Goal: Task Accomplishment & Management: Complete application form

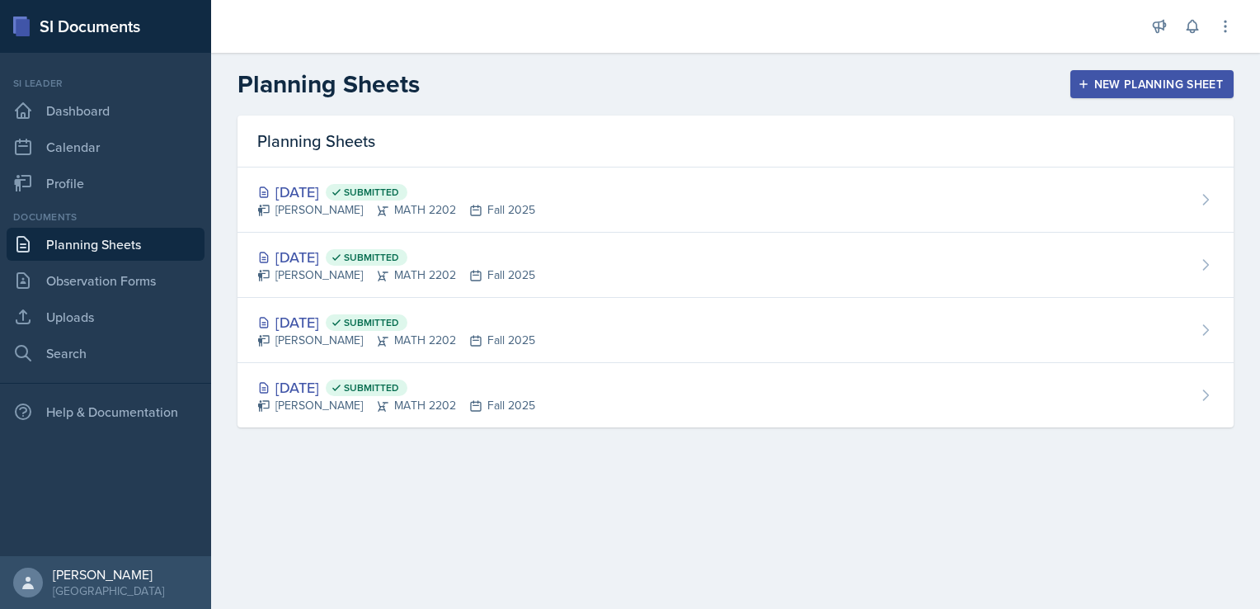
click at [1121, 84] on div "New Planning Sheet" at bounding box center [1152, 84] width 142 height 13
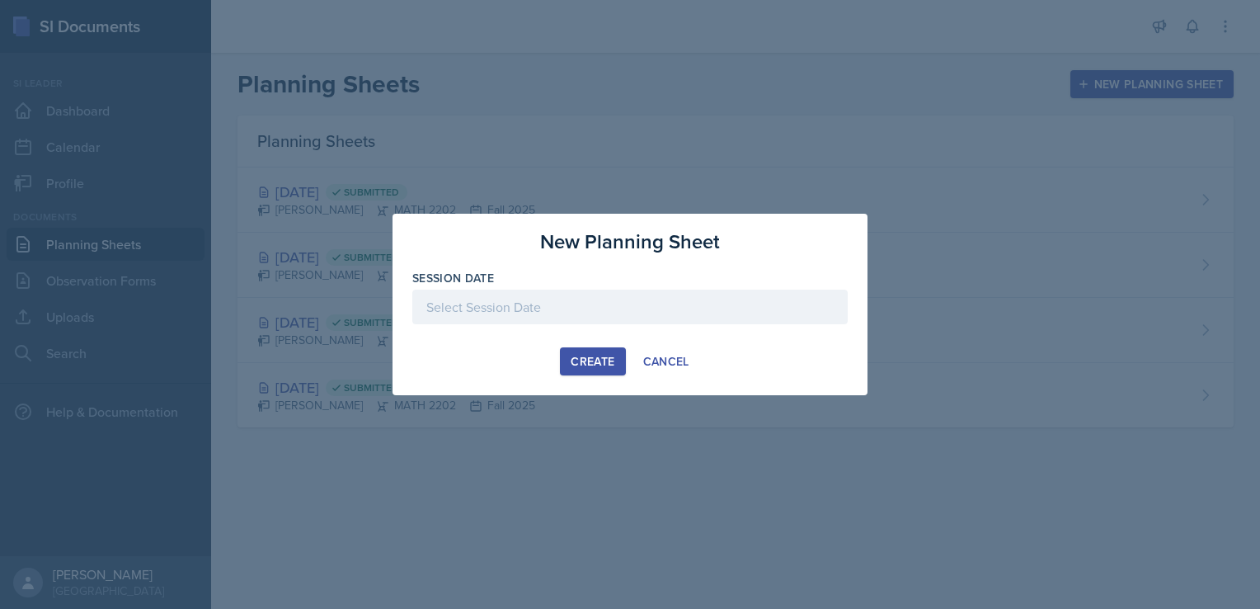
click at [560, 308] on div at bounding box center [629, 306] width 435 height 35
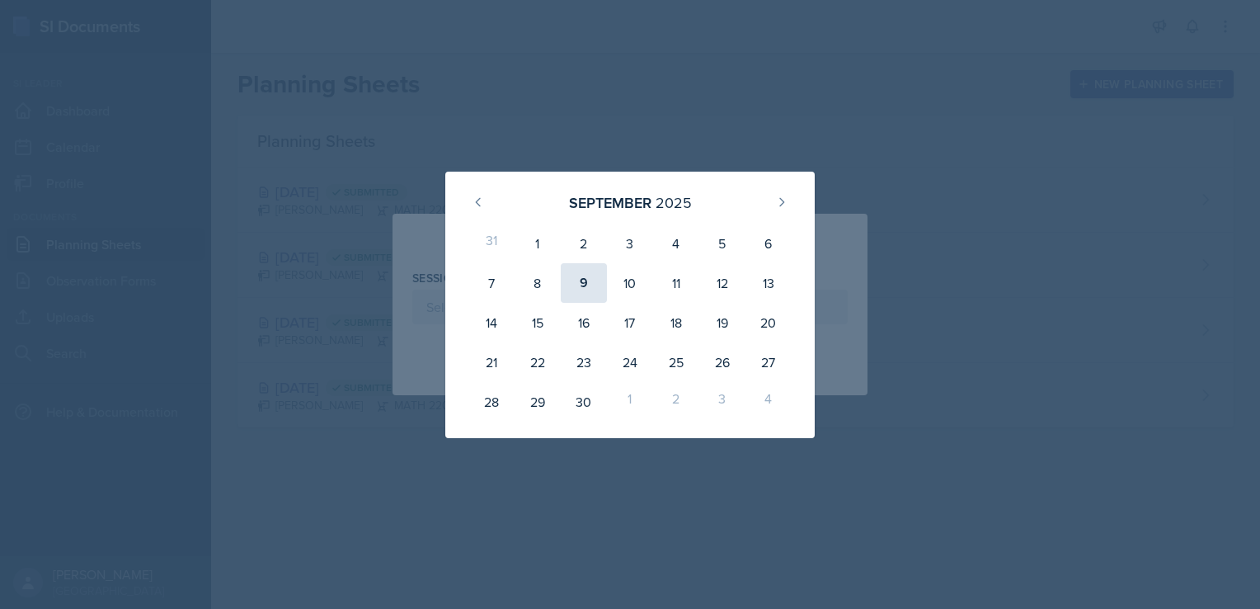
click at [594, 275] on div "9" at bounding box center [584, 283] width 46 height 40
type input "[DATE]"
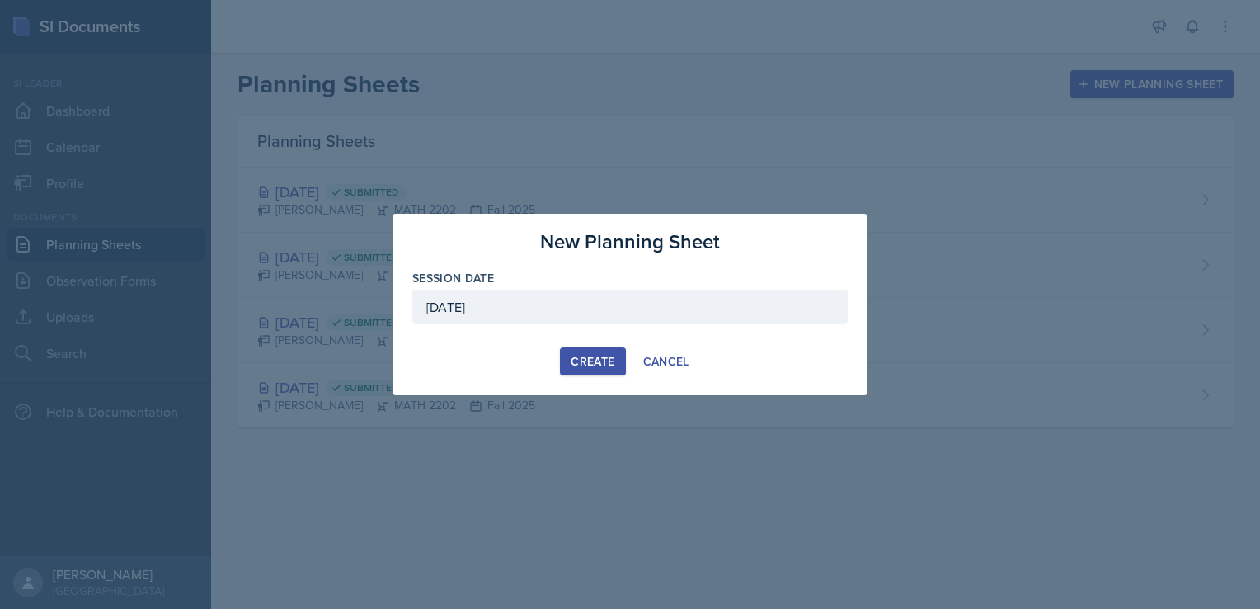
click at [595, 360] on div "Create" at bounding box center [593, 361] width 44 height 13
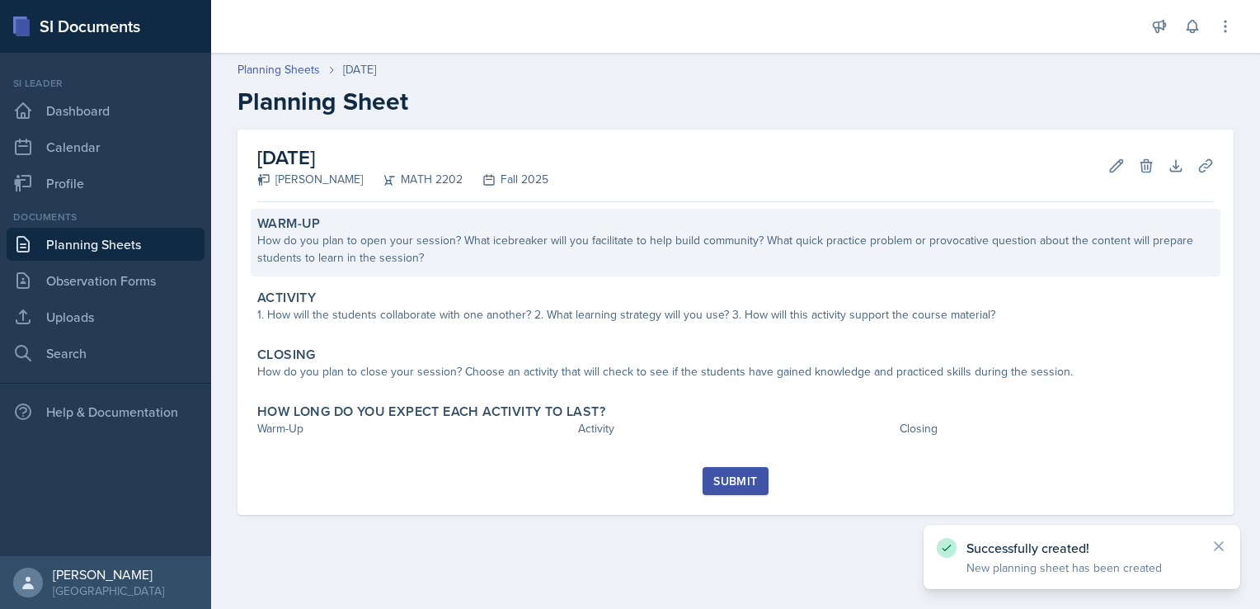
click at [445, 236] on div "How do you plan to open your session? What icebreaker will you facilitate to he…" at bounding box center [735, 249] width 956 height 35
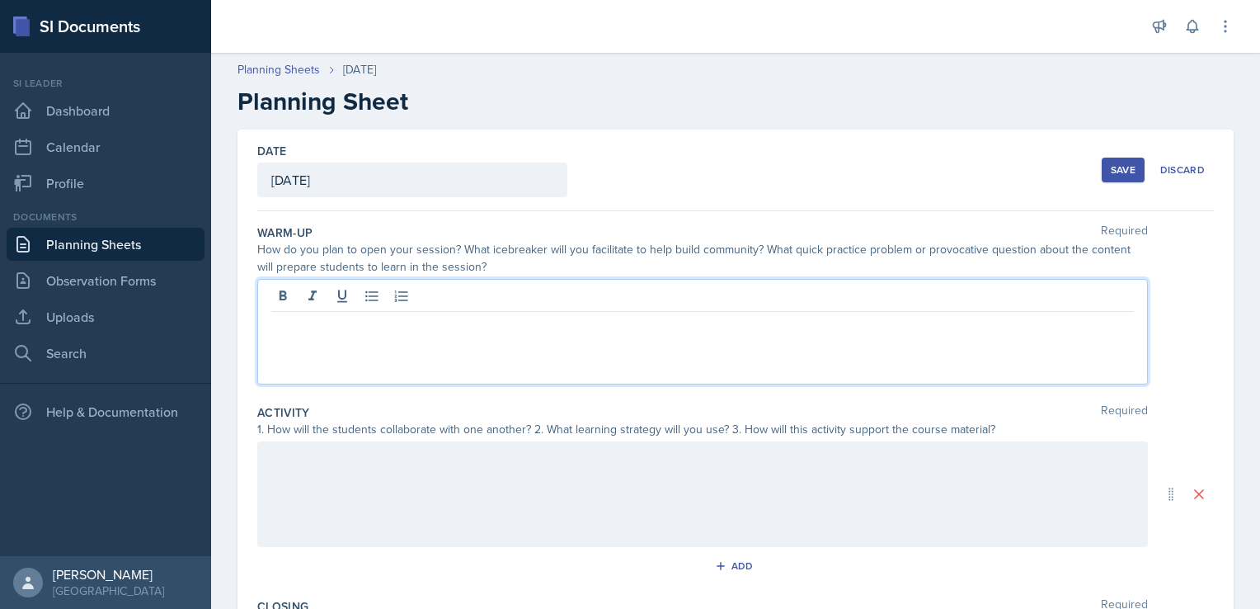
click at [353, 295] on div at bounding box center [702, 332] width 891 height 106
click at [617, 330] on p "We will work on quick integral and derivative problem" at bounding box center [702, 325] width 862 height 20
click at [659, 325] on p "We will work on quick integral and derivative problem to help them identify whi…" at bounding box center [702, 325] width 862 height 20
click at [869, 329] on p "We will work on quick integral and derivative problem to help them quicker iden…" at bounding box center [702, 325] width 862 height 20
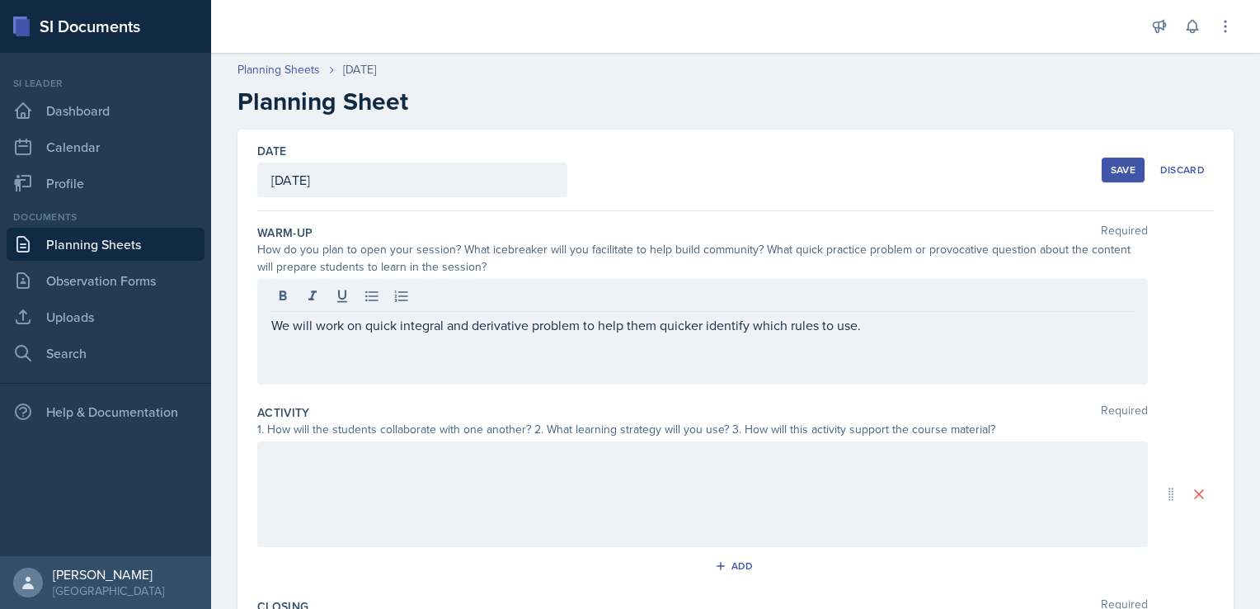
click at [501, 484] on div at bounding box center [702, 494] width 891 height 106
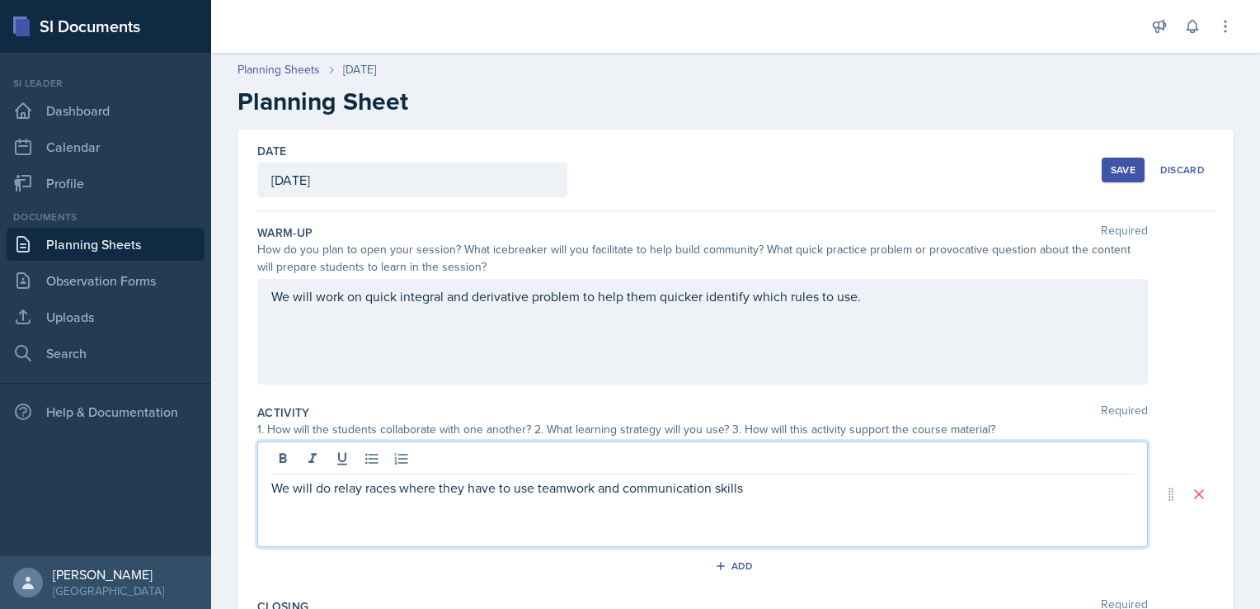
click at [463, 489] on p "We will do relay races where they have to use teamwork and communication skills" at bounding box center [702, 487] width 862 height 20
click at [468, 486] on p "We will do relay races where they have to use teamwork and communication skills" at bounding box center [702, 487] width 862 height 20
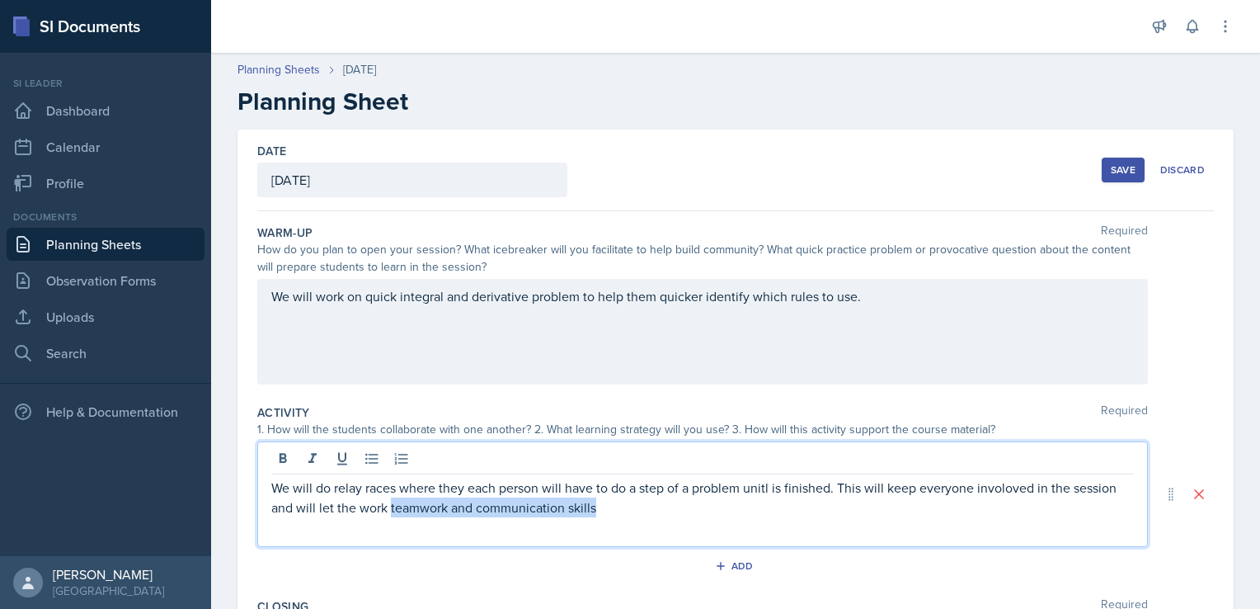
drag, startPoint x: 391, startPoint y: 506, endPoint x: 597, endPoint y: 517, distance: 206.4
click at [597, 517] on div "We will do relay races where they each person will have to do a step of a probl…" at bounding box center [702, 494] width 891 height 106
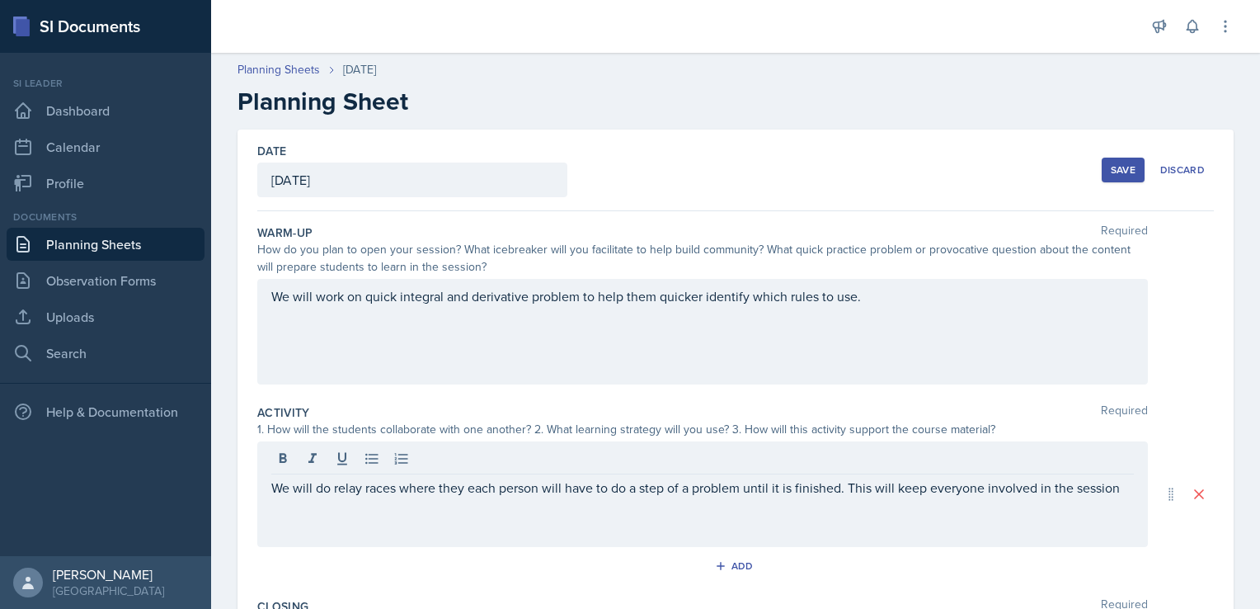
click at [1121, 490] on div "We will do relay races where they each person will have to do a step of a probl…" at bounding box center [702, 494] width 891 height 106
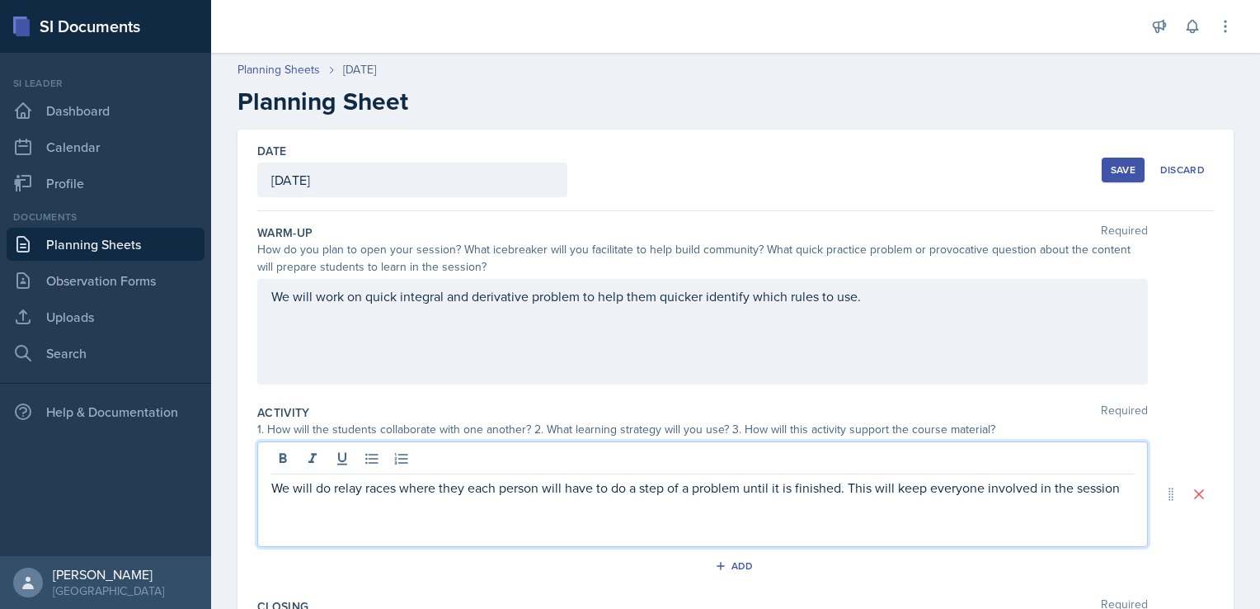
click at [1118, 494] on p "We will do relay races where they each person will have to do a step of a probl…" at bounding box center [702, 487] width 862 height 20
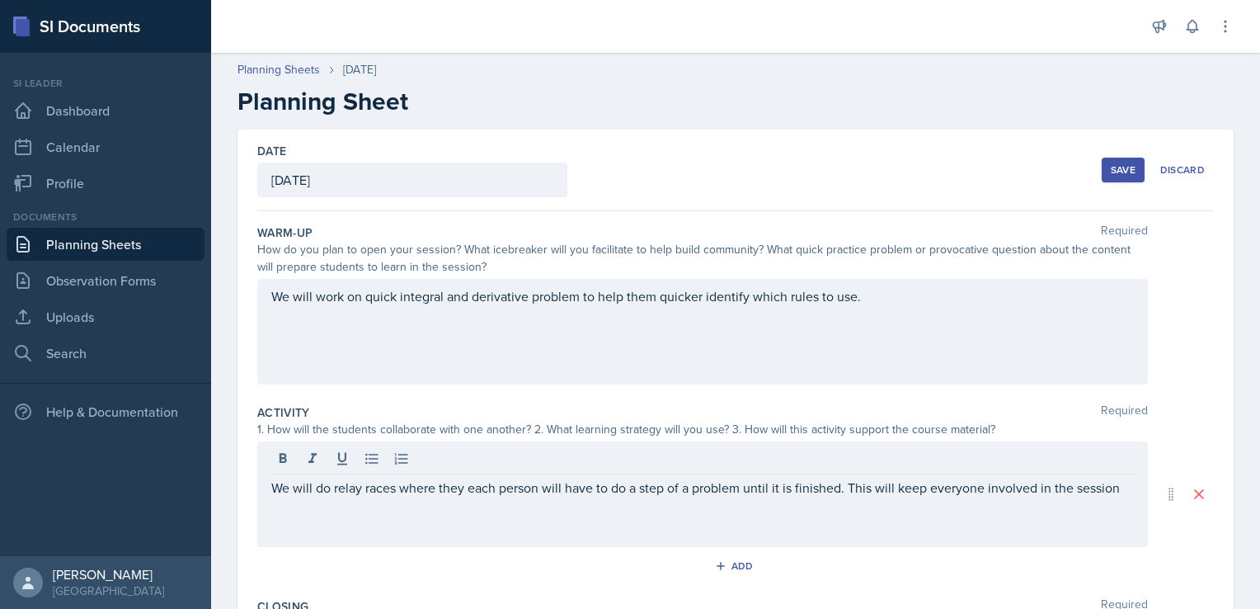
click at [1092, 543] on div "We will do relay races where they each person will have to do a step of a probl…" at bounding box center [702, 494] width 891 height 106
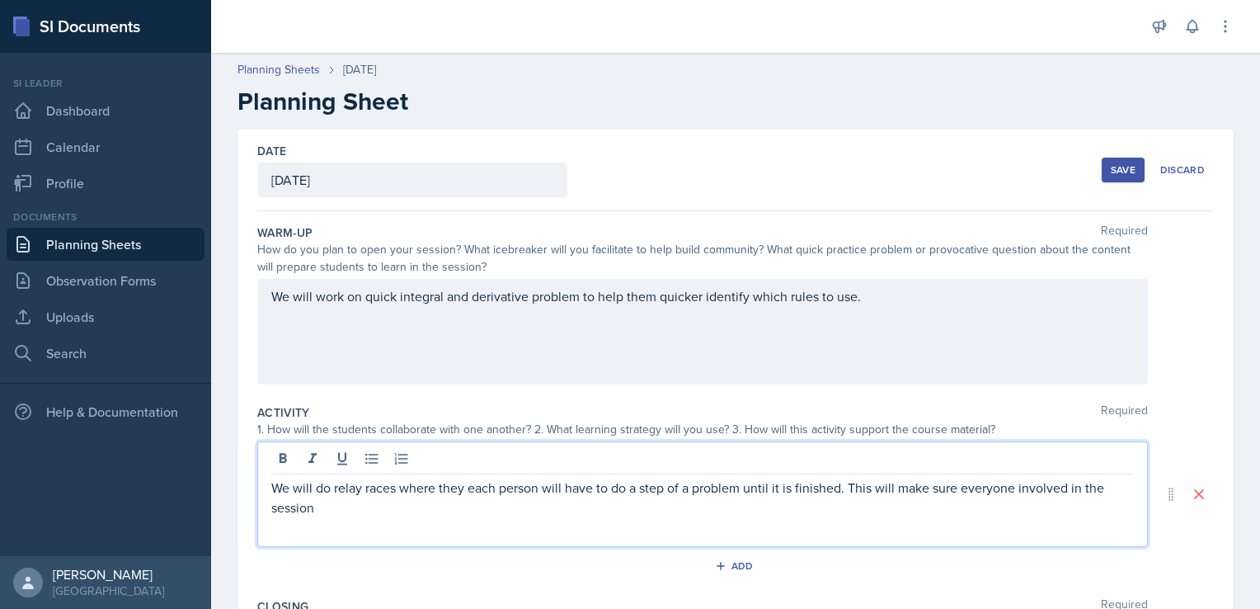
click at [319, 513] on p "We will do relay races where they each person will have to do a step of a probl…" at bounding box center [702, 497] width 862 height 40
click at [511, 506] on p "We will do relay races where they each person will have to do a step of a probl…" at bounding box center [702, 497] width 862 height 40
click at [528, 509] on p "We will do relay races where they each person will have to do a step of a probl…" at bounding box center [702, 497] width 862 height 40
click at [651, 507] on p "We will do relay races where they each person will have to do a step of a probl…" at bounding box center [702, 497] width 862 height 40
click at [509, 509] on p "We will do relay races where they each person will have to do a step of a probl…" at bounding box center [702, 497] width 862 height 40
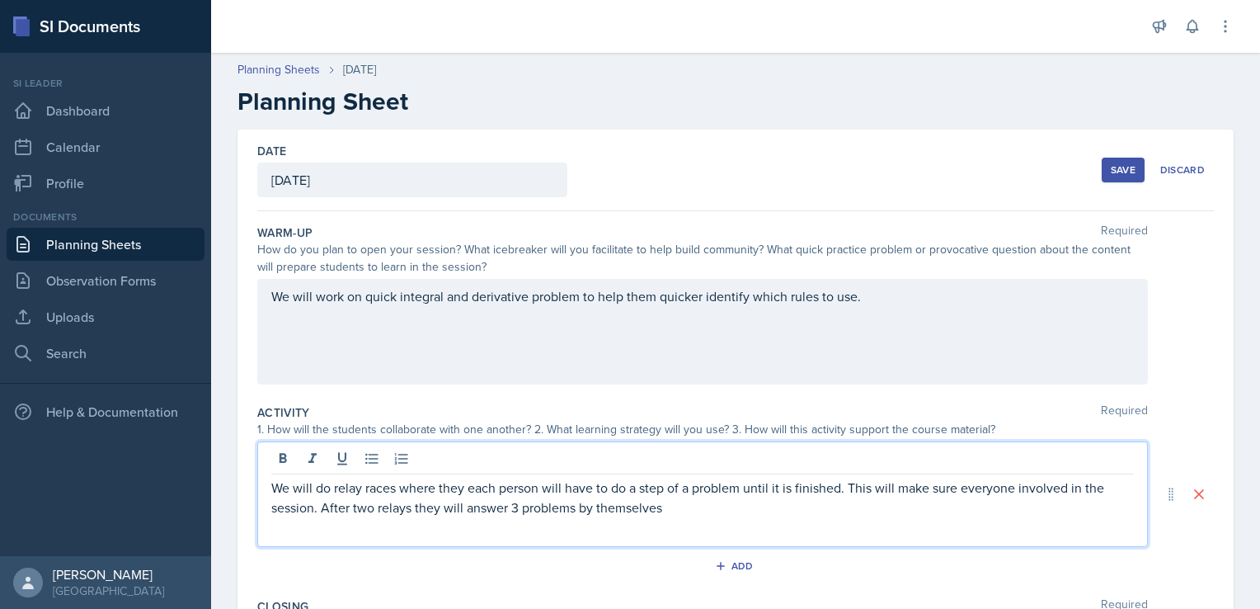
click at [665, 512] on p "We will do relay races where they each person will have to do a step of a probl…" at bounding box center [702, 497] width 862 height 40
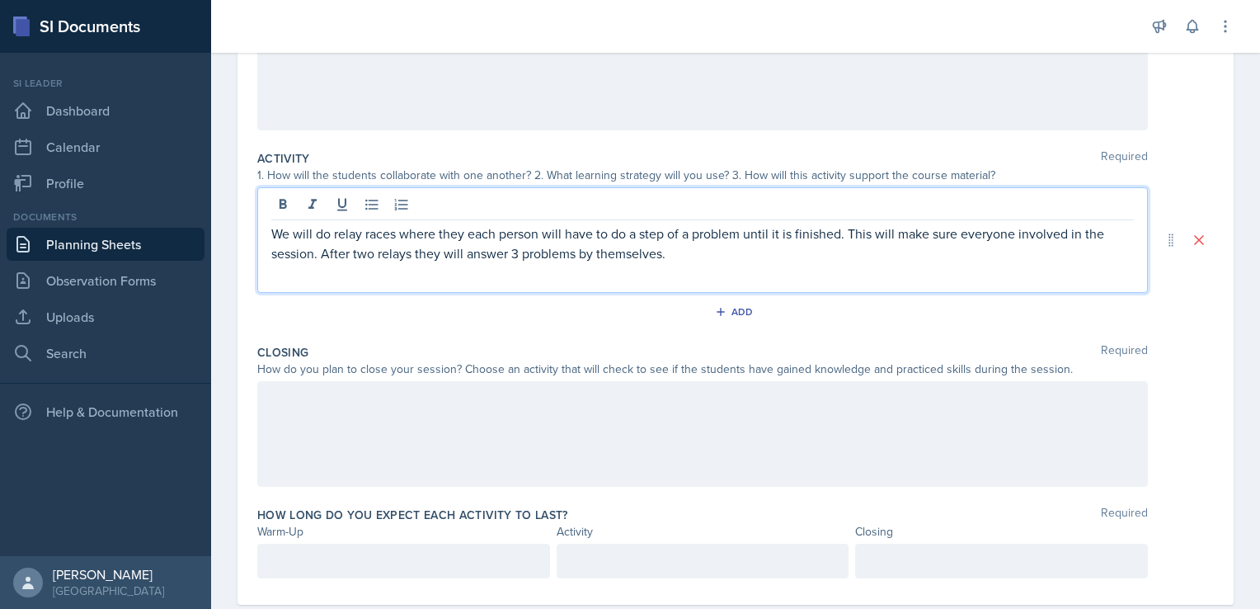
scroll to position [256, 0]
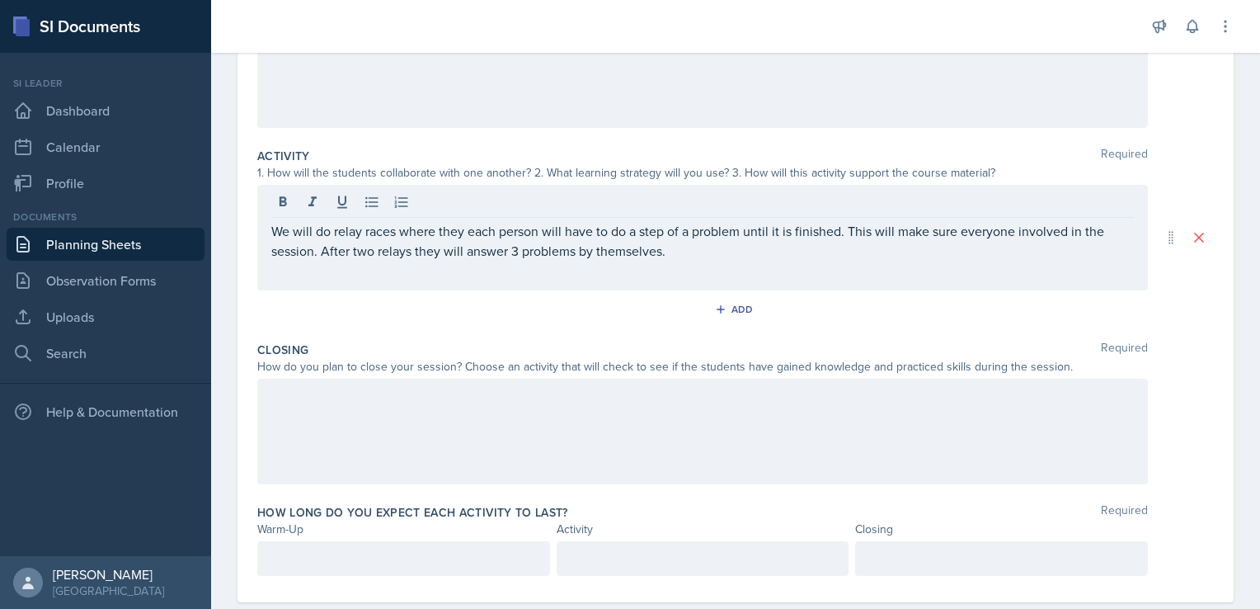
click at [341, 412] on div at bounding box center [702, 431] width 891 height 106
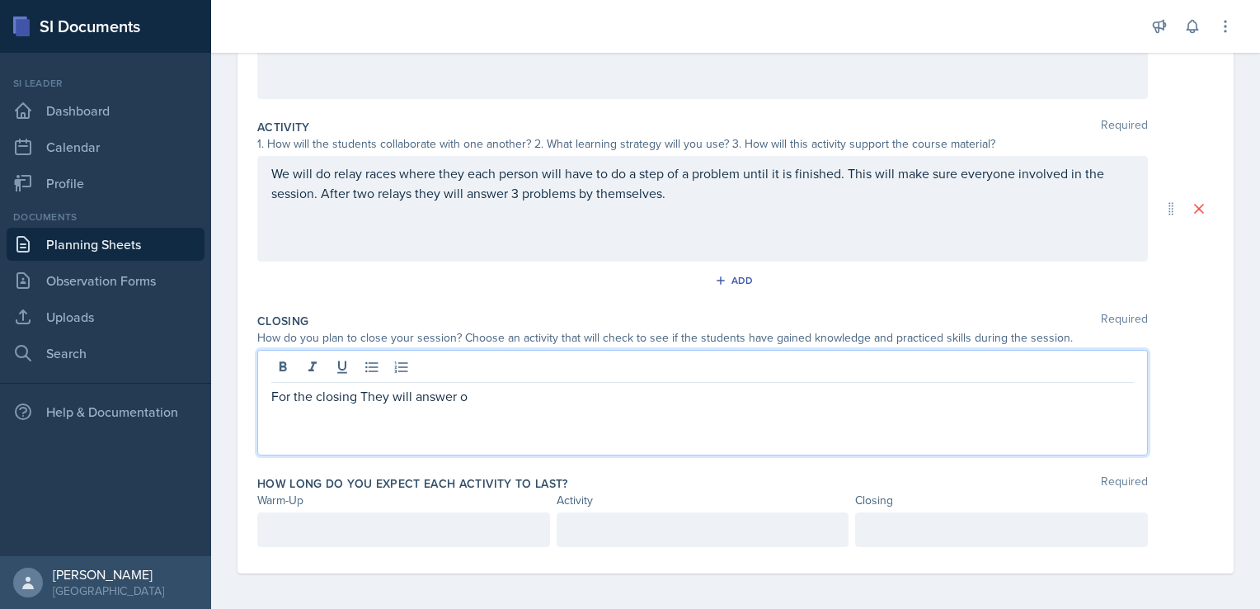
click at [365, 396] on p "For the closing They will answer o" at bounding box center [702, 396] width 862 height 20
click at [377, 397] on p "They will answer o" at bounding box center [702, 396] width 862 height 20
click at [662, 397] on p "They will answer a question by themselves without any notes or" at bounding box center [702, 396] width 862 height 20
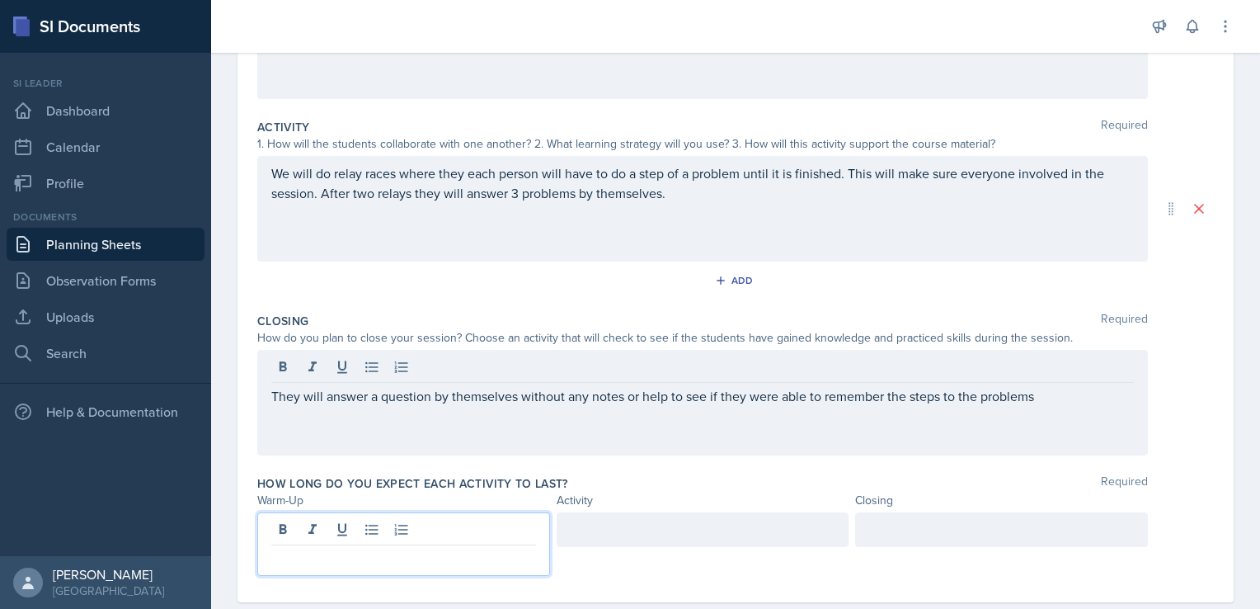
click at [310, 529] on div at bounding box center [403, 543] width 293 height 63
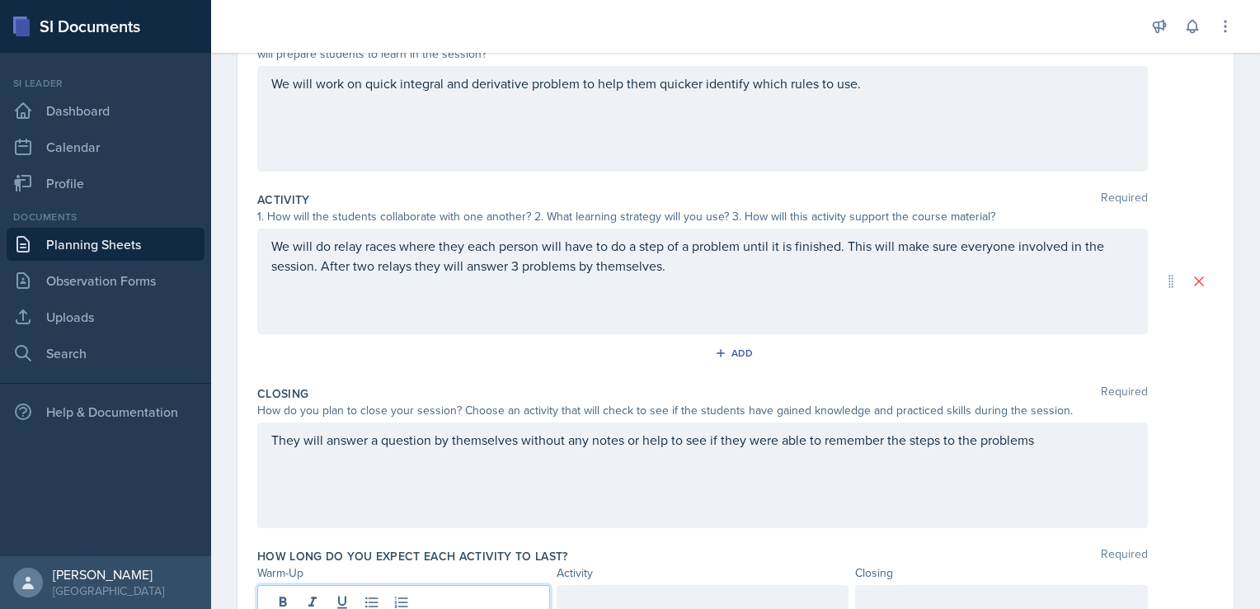
scroll to position [317, 0]
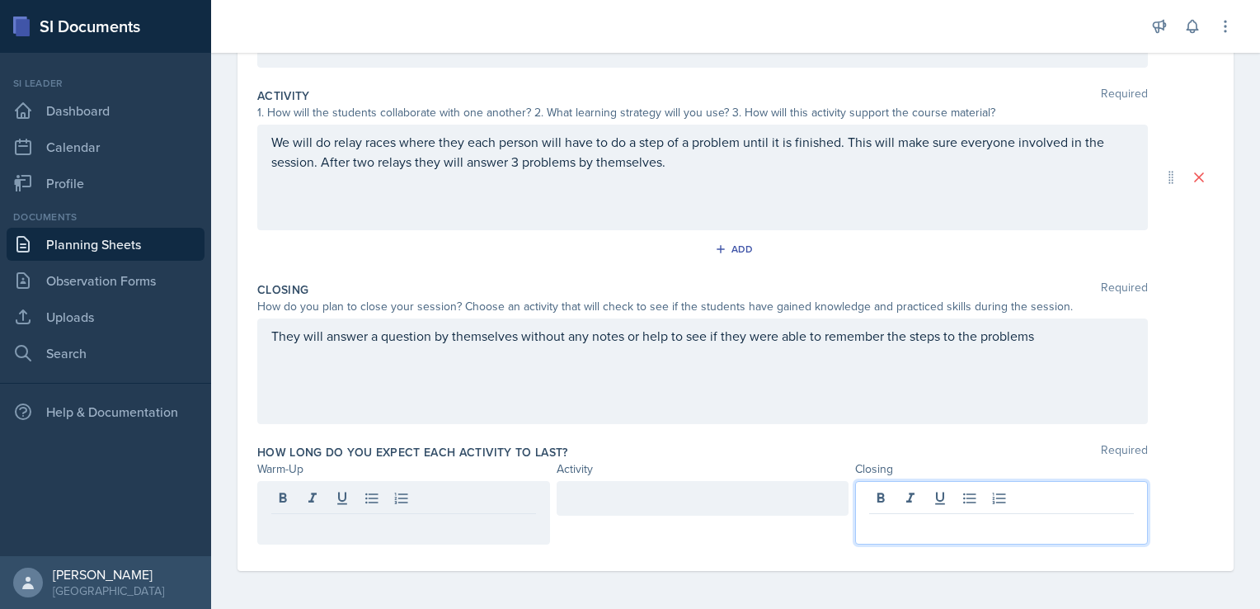
click at [867, 500] on div at bounding box center [1001, 512] width 293 height 63
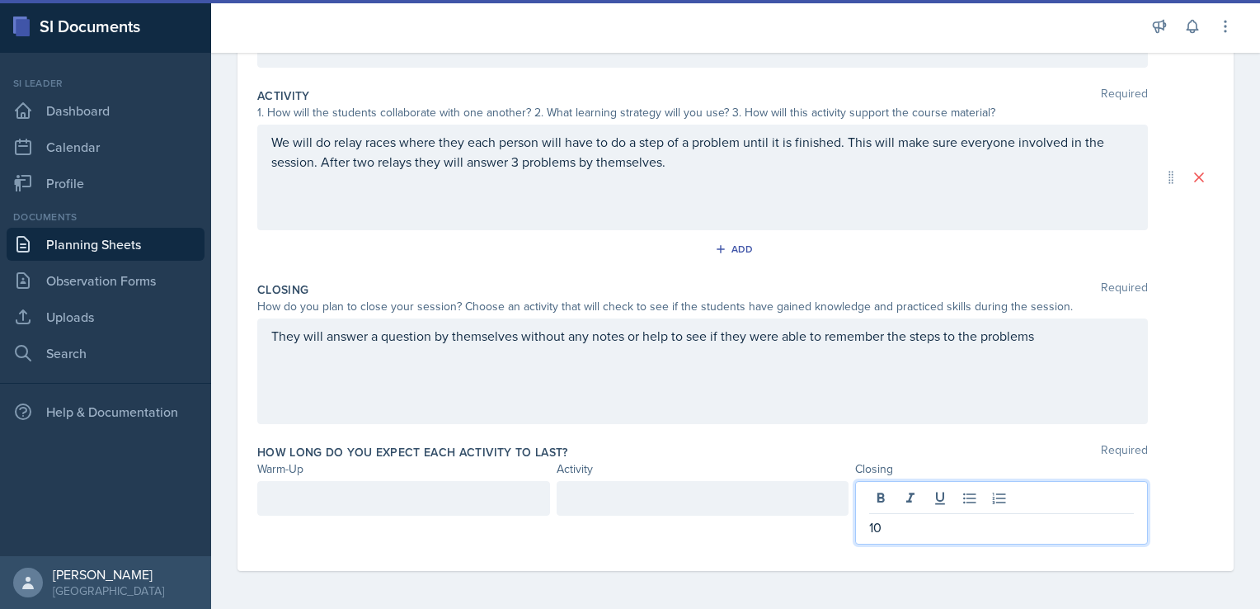
click at [568, 506] on div at bounding box center [703, 498] width 293 height 35
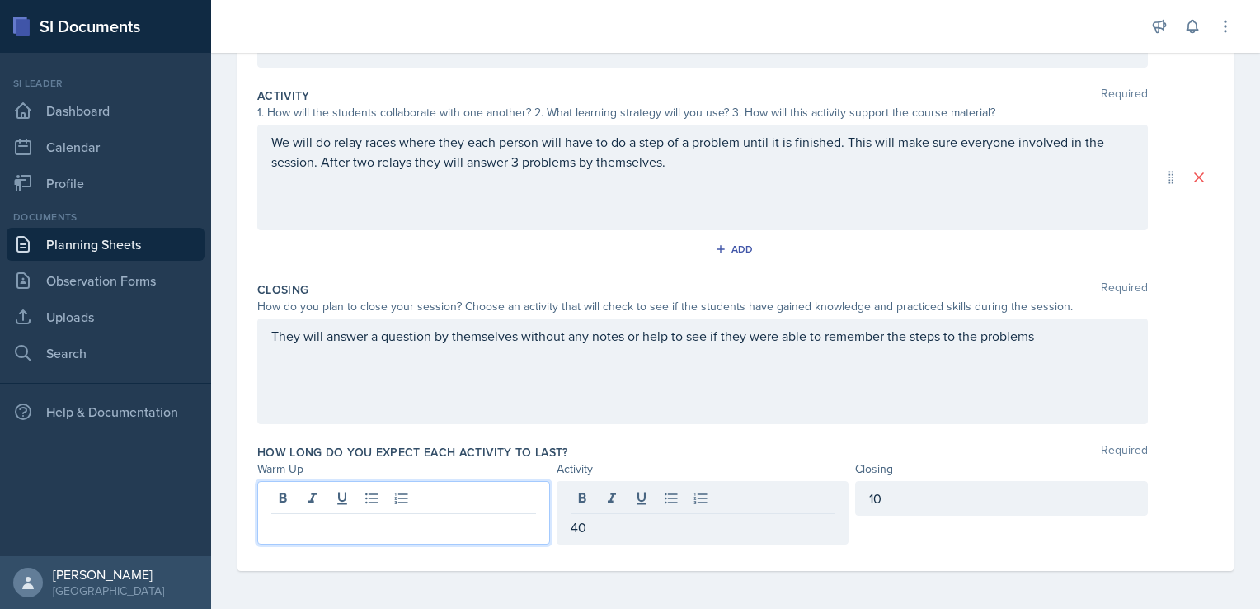
click at [287, 493] on div at bounding box center [403, 512] width 293 height 63
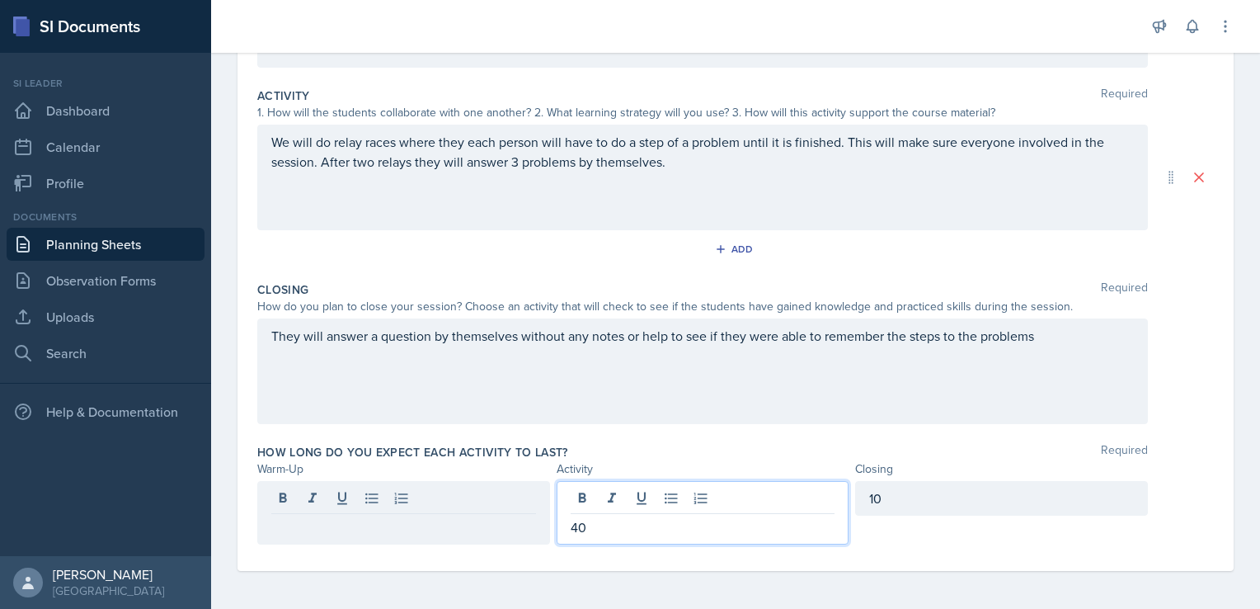
click at [590, 502] on div "40" at bounding box center [703, 512] width 293 height 63
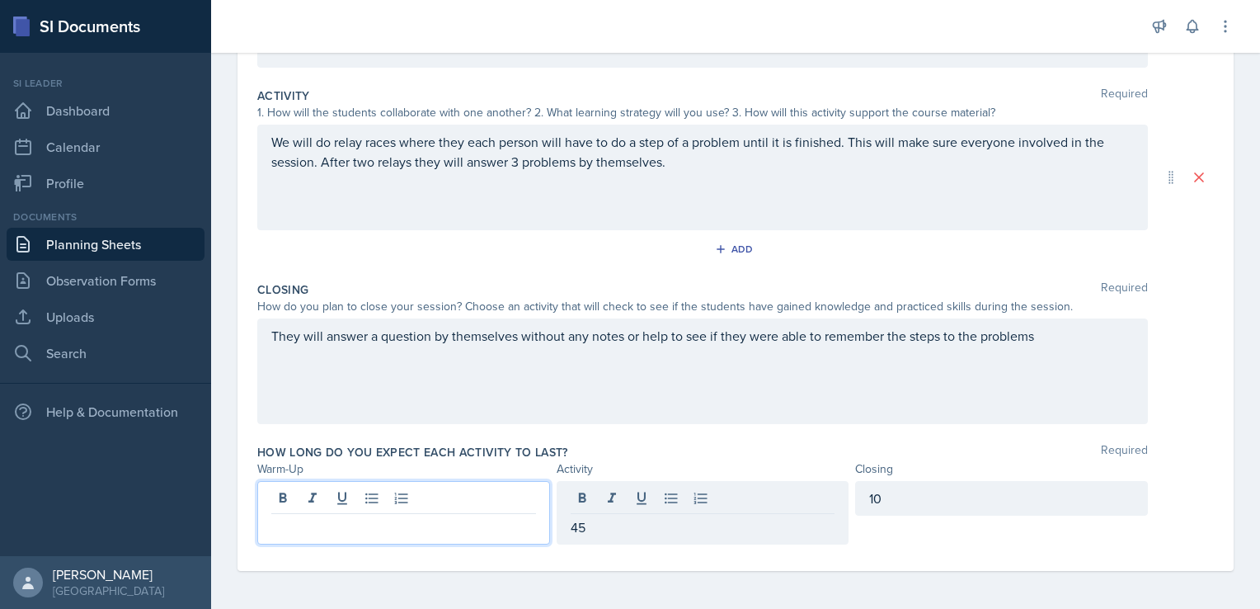
click at [350, 499] on div at bounding box center [403, 512] width 293 height 63
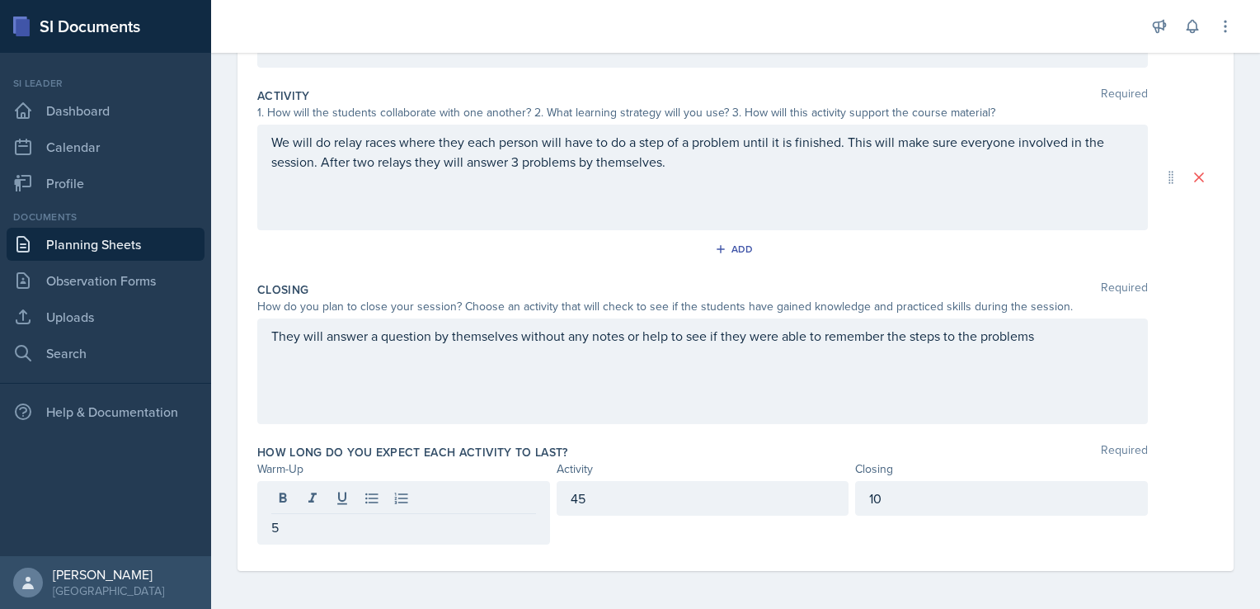
click at [683, 448] on div "How long do you expect each activity to last? Required" at bounding box center [735, 452] width 956 height 16
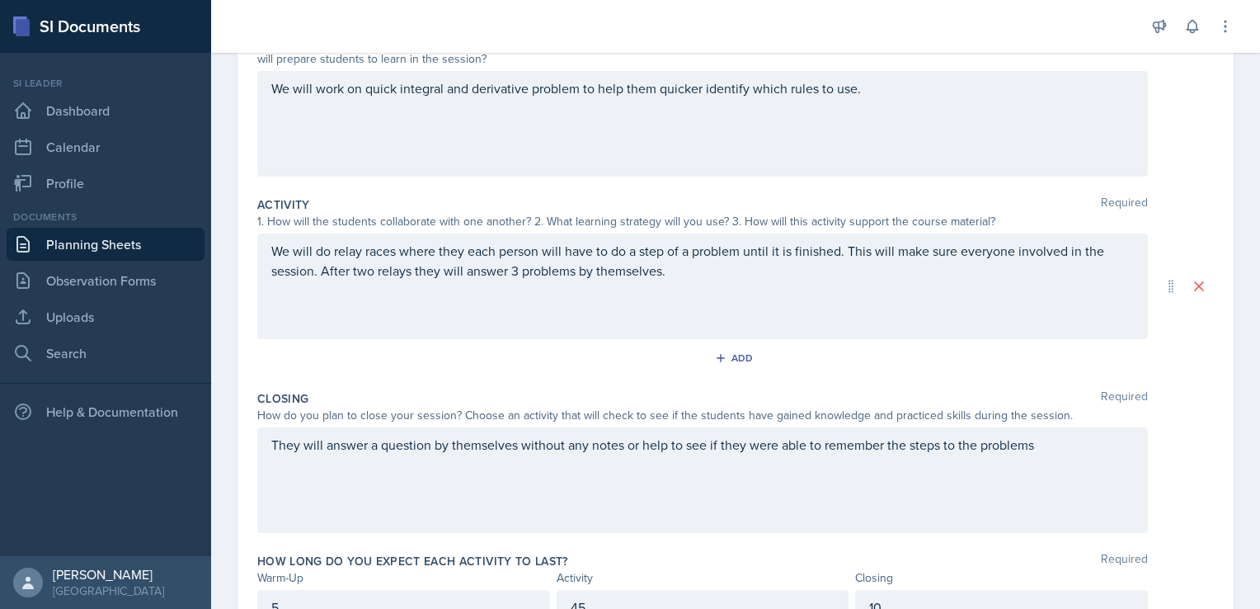
scroll to position [239, 0]
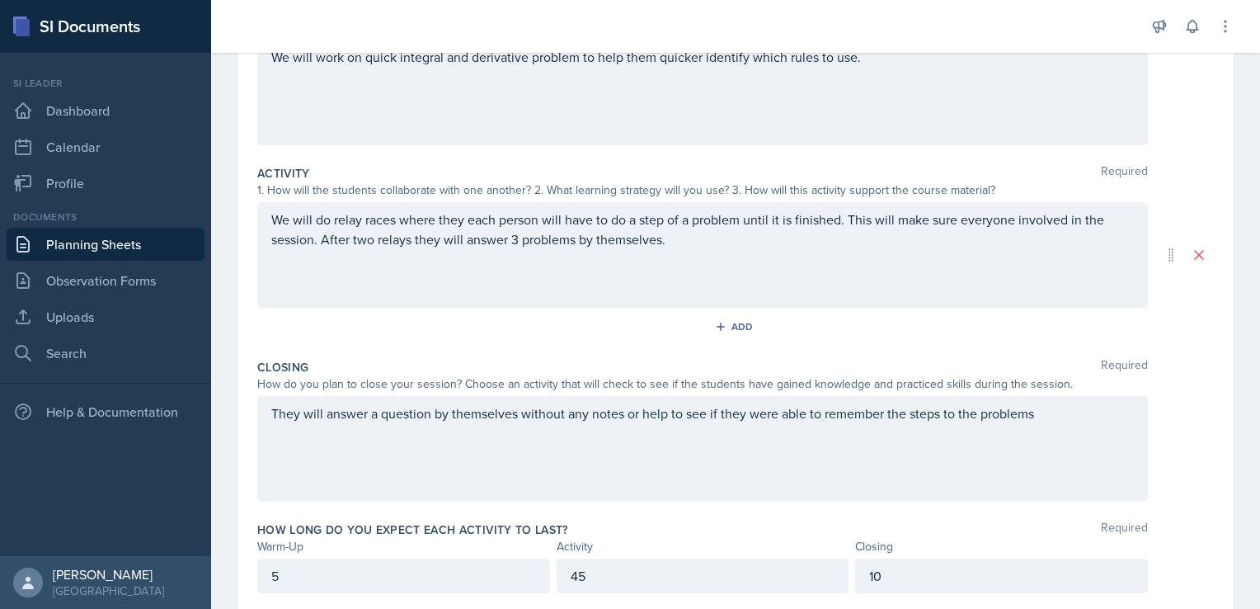
click at [515, 240] on p "We will do relay races where they each person will have to do a step of a probl…" at bounding box center [702, 229] width 862 height 40
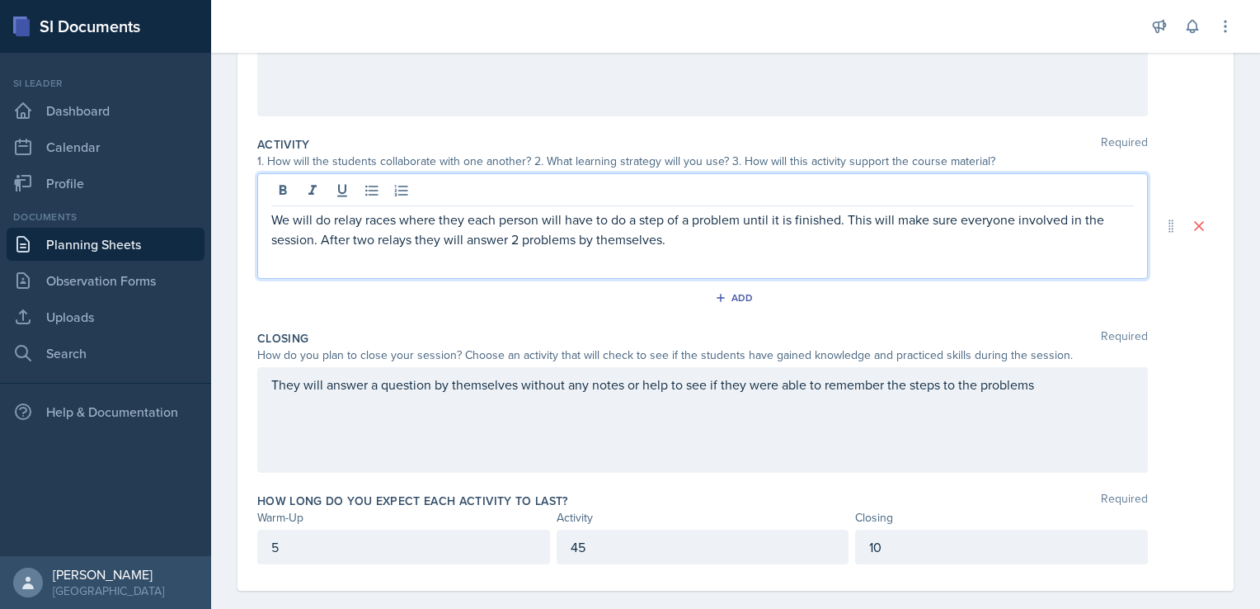
click at [877, 549] on div "10" at bounding box center [1001, 546] width 293 height 35
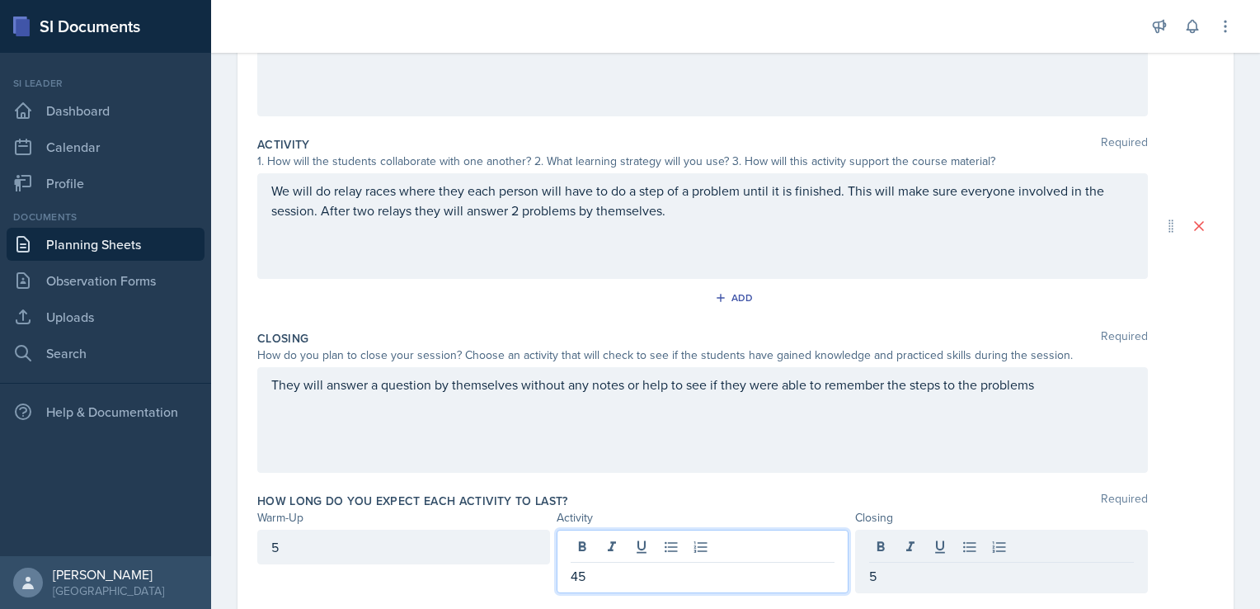
click at [587, 545] on div "45" at bounding box center [703, 560] width 293 height 63
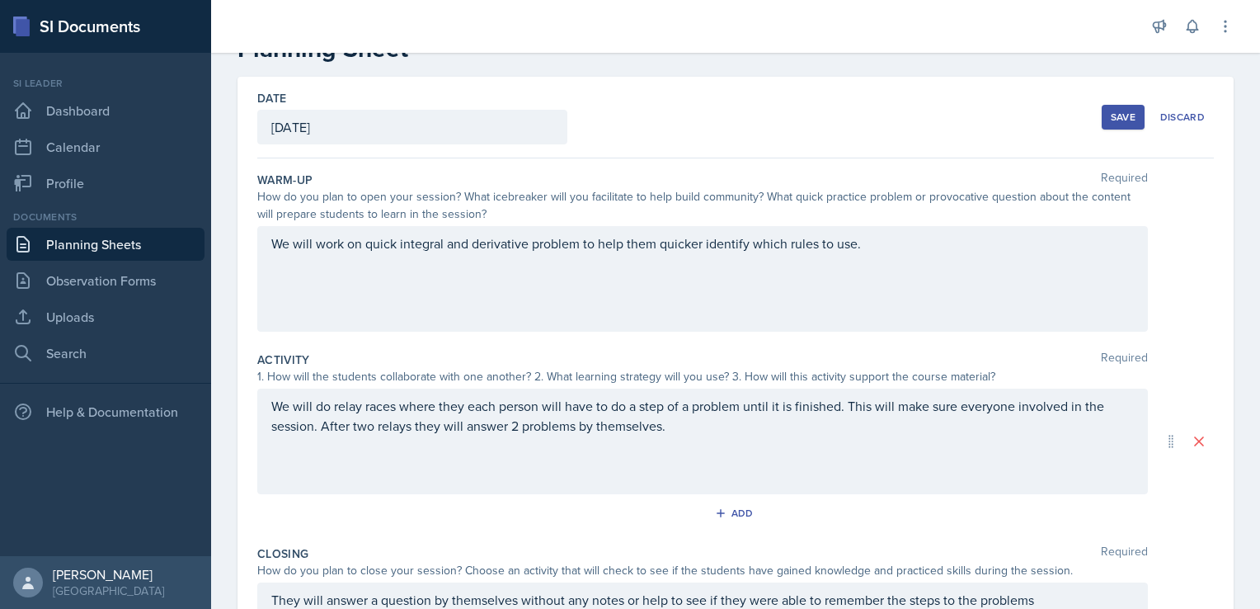
scroll to position [0, 0]
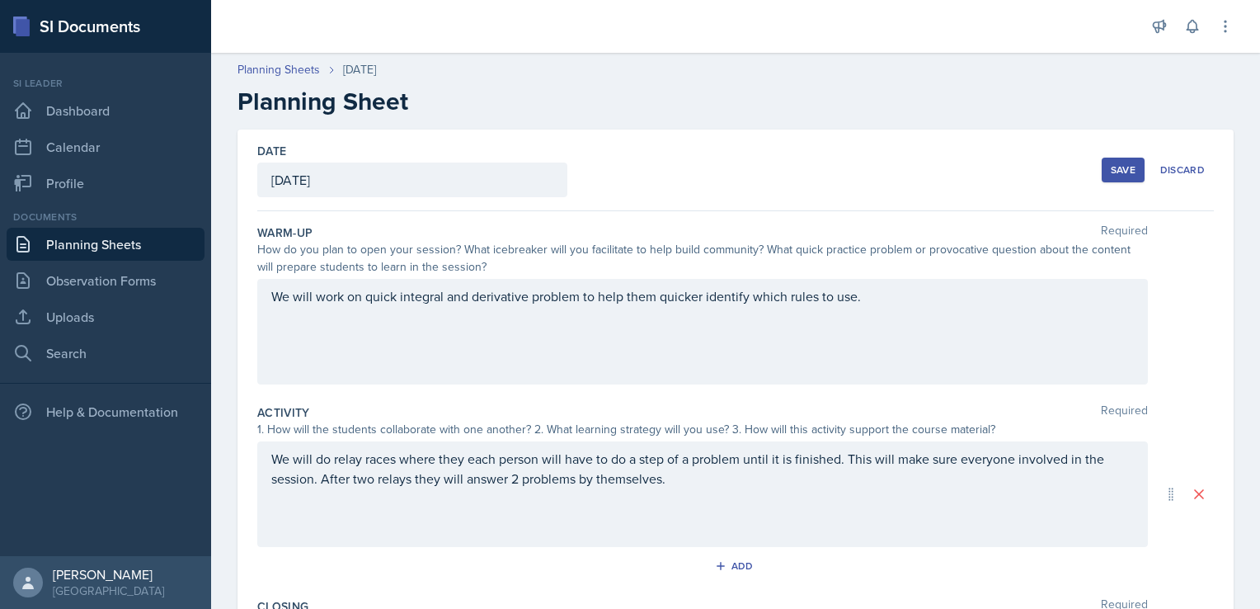
drag, startPoint x: 1111, startPoint y: 170, endPoint x: 1107, endPoint y: 160, distance: 11.1
click at [1107, 160] on button "Save" at bounding box center [1123, 169] width 43 height 25
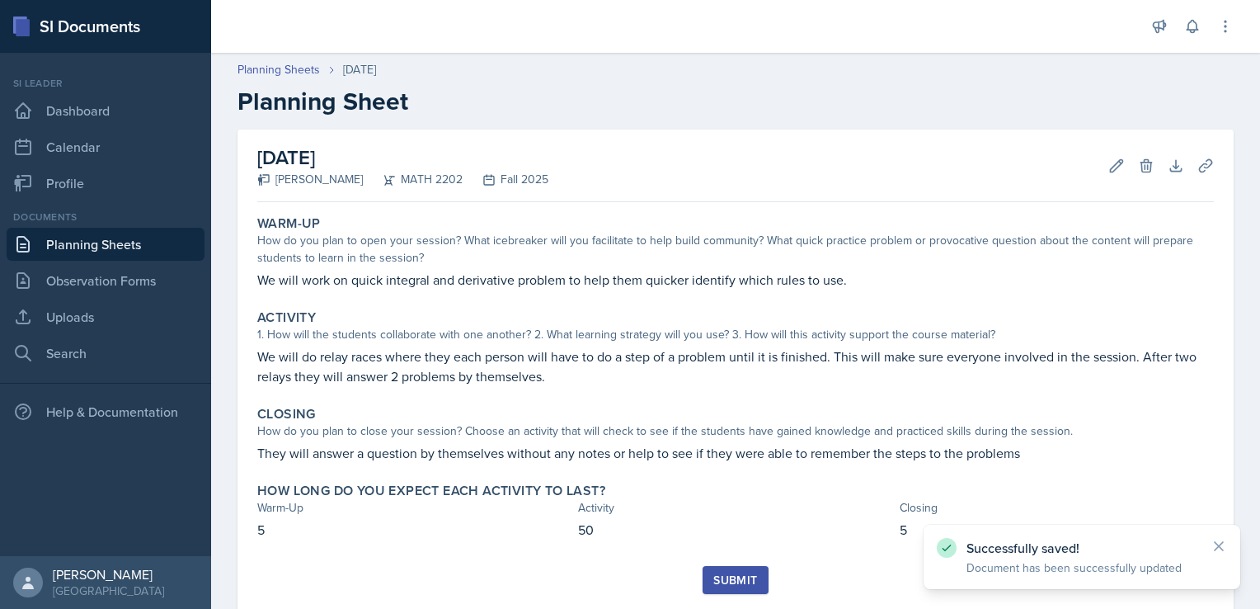
scroll to position [43, 0]
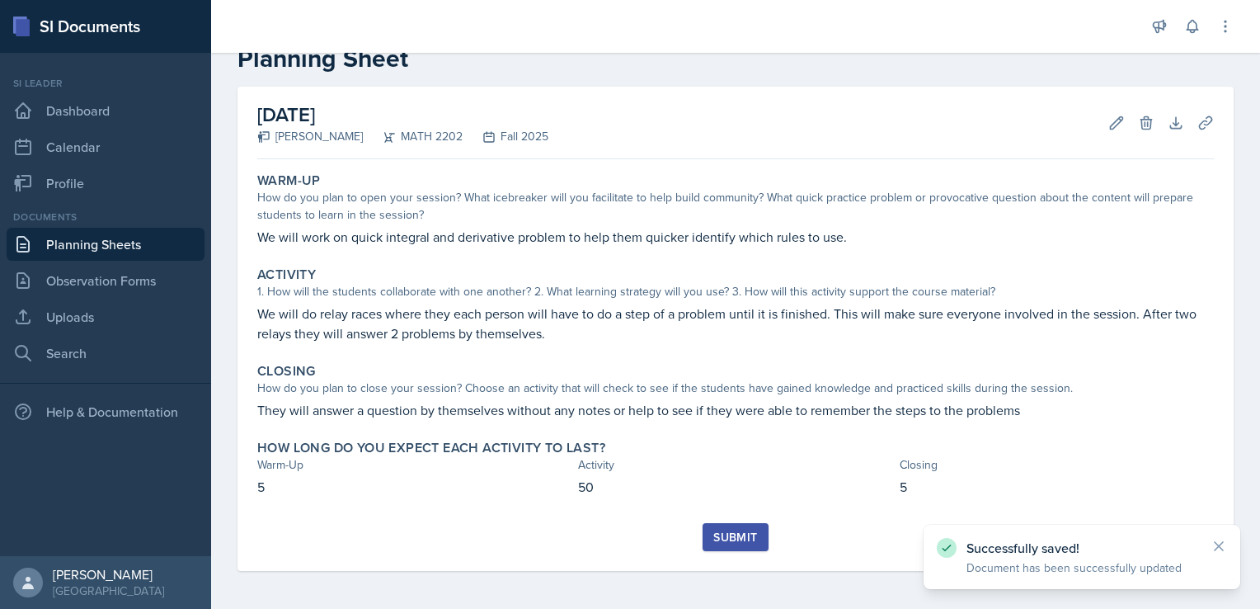
click at [725, 533] on div "Submit" at bounding box center [735, 536] width 44 height 13
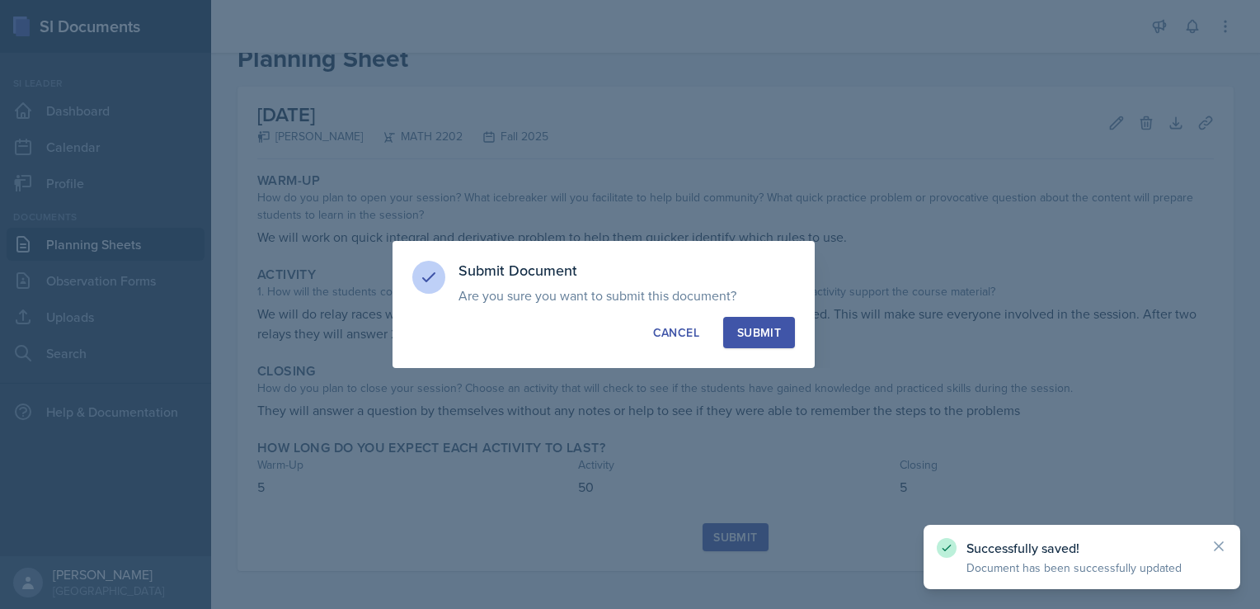
click at [760, 341] on button "Submit" at bounding box center [759, 332] width 72 height 31
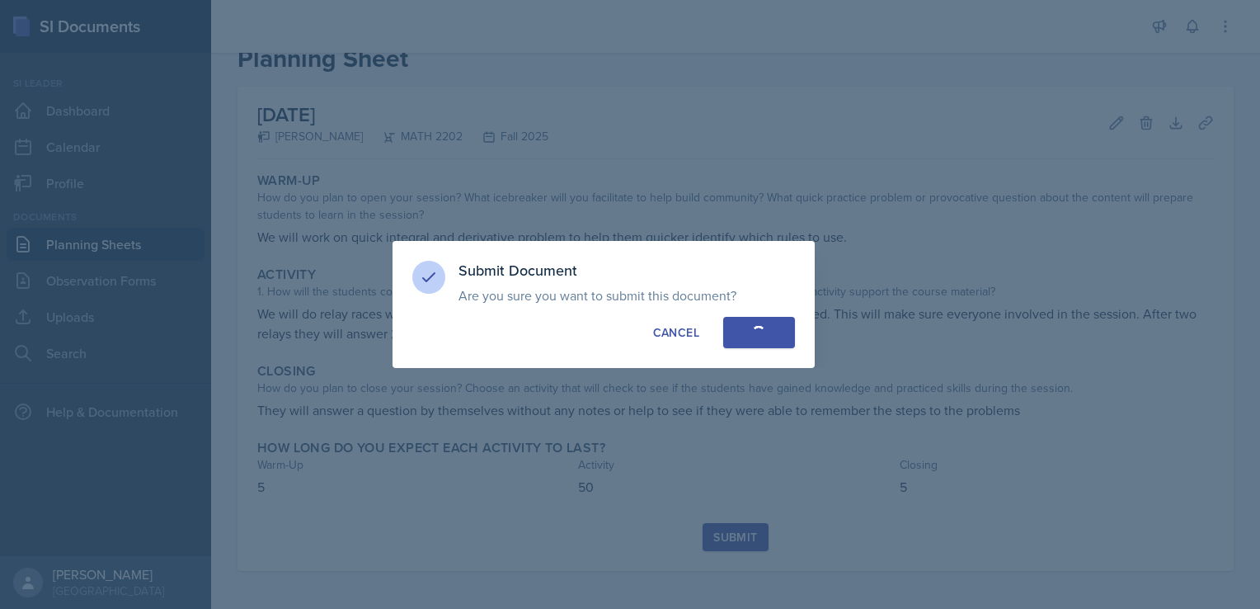
scroll to position [0, 0]
